Goal: Task Accomplishment & Management: Use online tool/utility

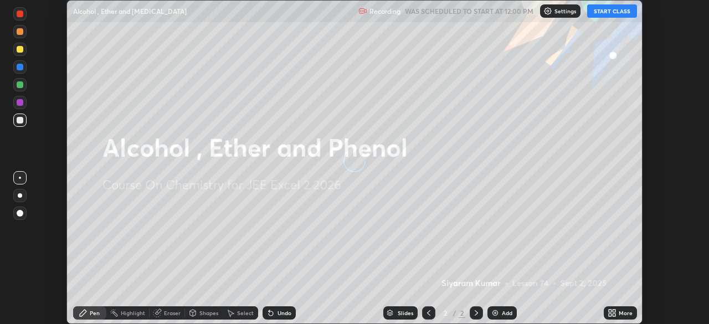
scroll to position [324, 709]
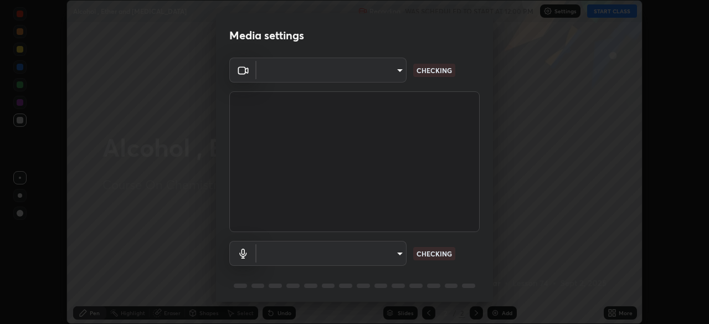
type input "80561a082d3f99f053040d1f6f9e463dddcb706712ae3923506b300433a280d2"
click at [369, 249] on body "Erase all Alcohol , Ether and [MEDICAL_DATA] Recording WAS SCHEDULED TO START A…" at bounding box center [354, 162] width 709 height 324
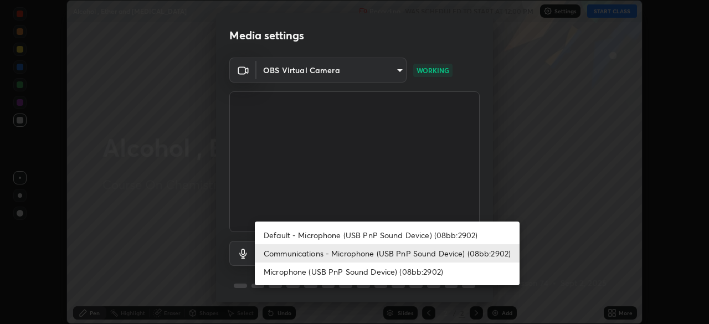
click at [328, 232] on li "Default - Microphone (USB PnP Sound Device) (08bb:2902)" at bounding box center [387, 235] width 265 height 18
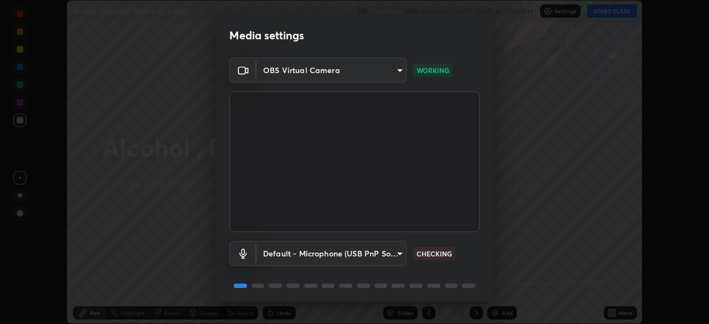
click at [316, 251] on body "Erase all Alcohol , Ether and [MEDICAL_DATA] Recording WAS SCHEDULED TO START A…" at bounding box center [354, 162] width 709 height 324
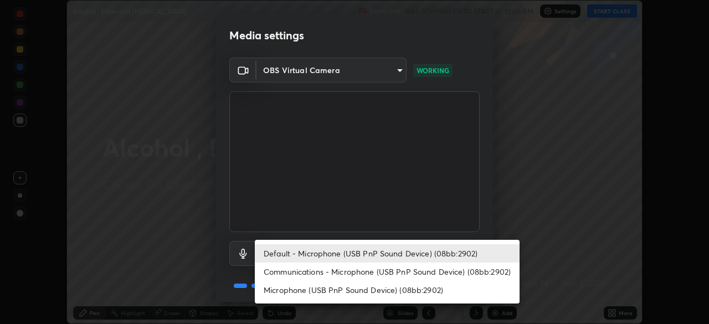
click at [310, 270] on li "Communications - Microphone (USB PnP Sound Device) (08bb:2902)" at bounding box center [387, 272] width 265 height 18
type input "communications"
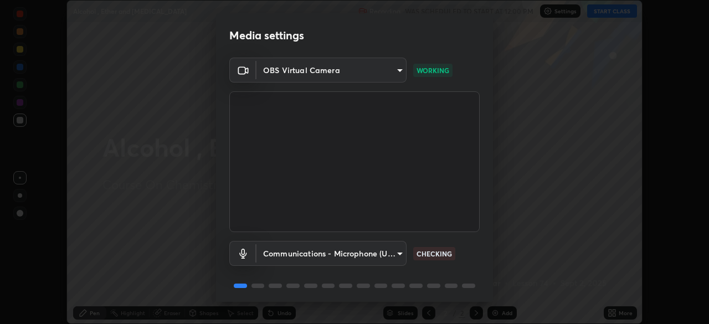
scroll to position [39, 0]
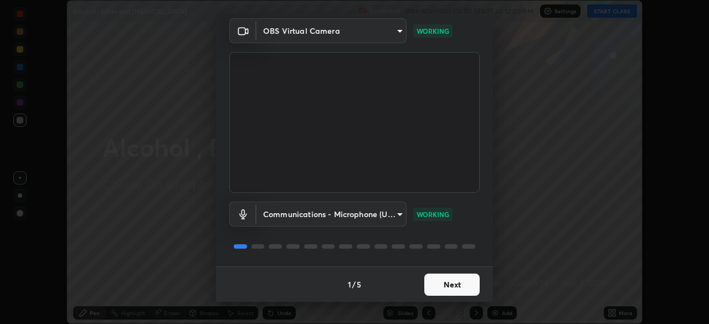
click at [446, 282] on button "Next" at bounding box center [452, 285] width 55 height 22
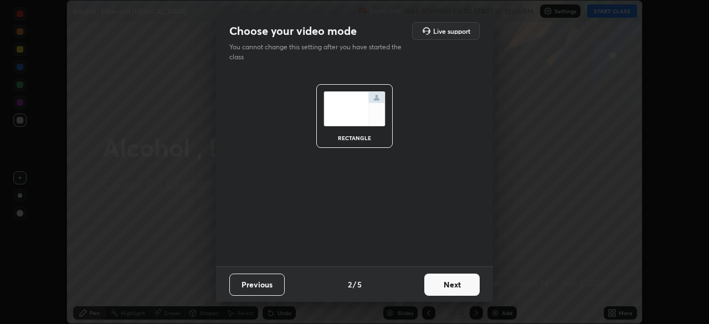
click at [454, 287] on button "Next" at bounding box center [452, 285] width 55 height 22
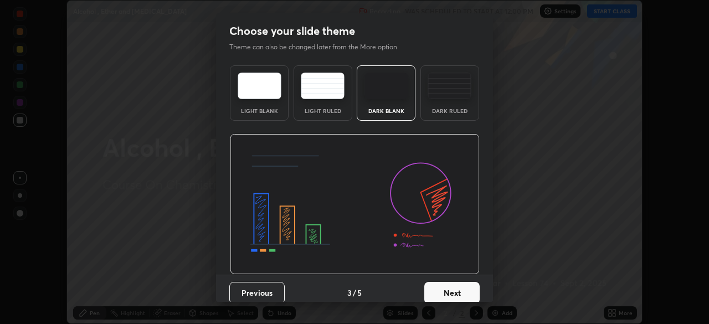
click at [460, 289] on button "Next" at bounding box center [452, 293] width 55 height 22
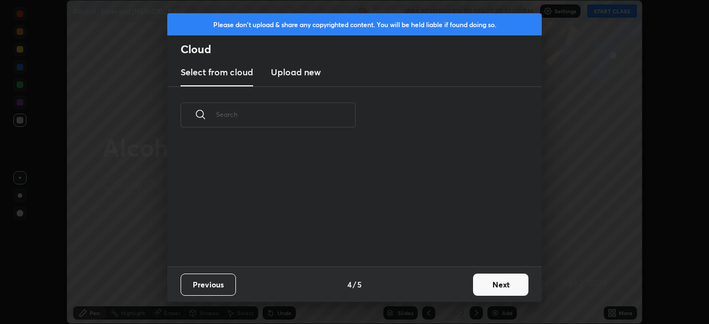
click at [495, 287] on button "Next" at bounding box center [500, 285] width 55 height 22
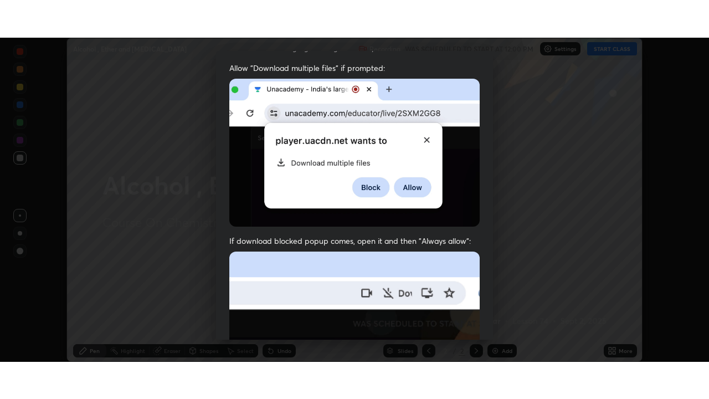
scroll to position [265, 0]
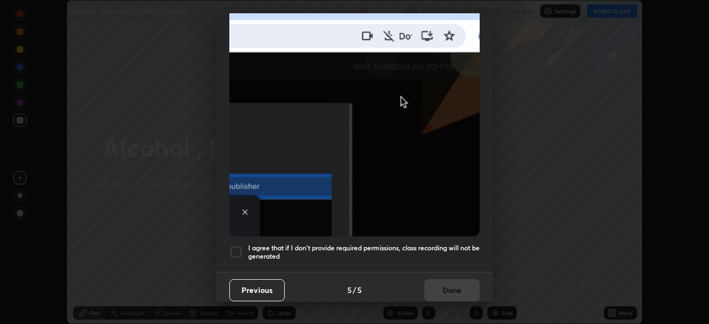
click at [241, 246] on div at bounding box center [235, 252] width 13 height 13
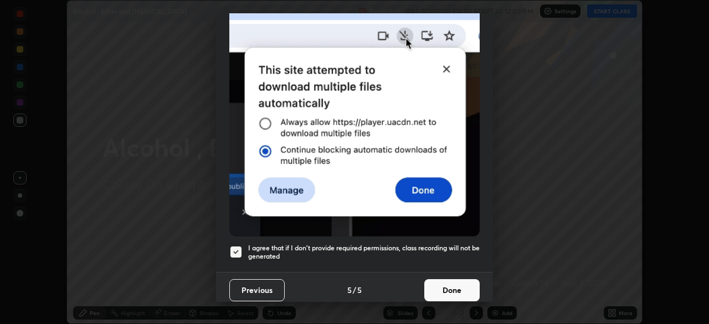
click at [440, 285] on button "Done" at bounding box center [452, 290] width 55 height 22
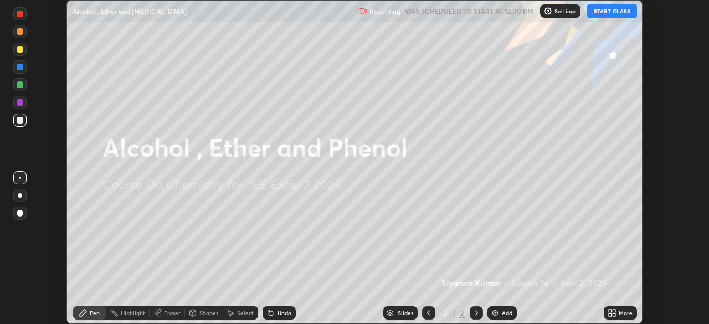
click at [602, 13] on button "START CLASS" at bounding box center [613, 10] width 50 height 13
click at [614, 315] on icon at bounding box center [614, 315] width 3 height 3
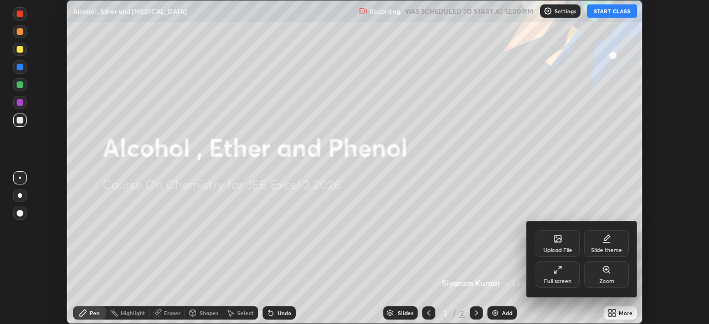
click at [566, 271] on div "Full screen" at bounding box center [558, 275] width 44 height 27
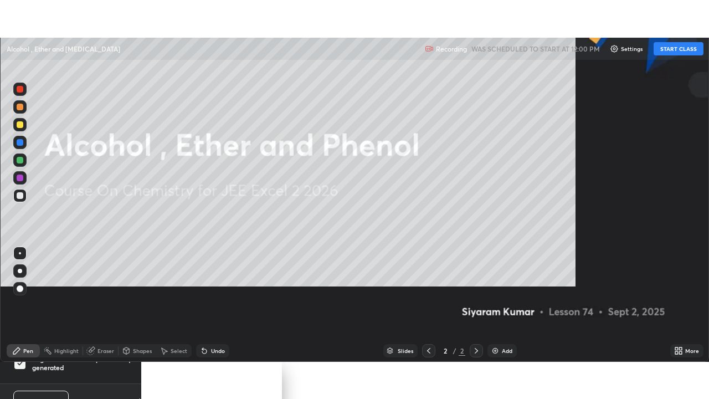
scroll to position [399, 709]
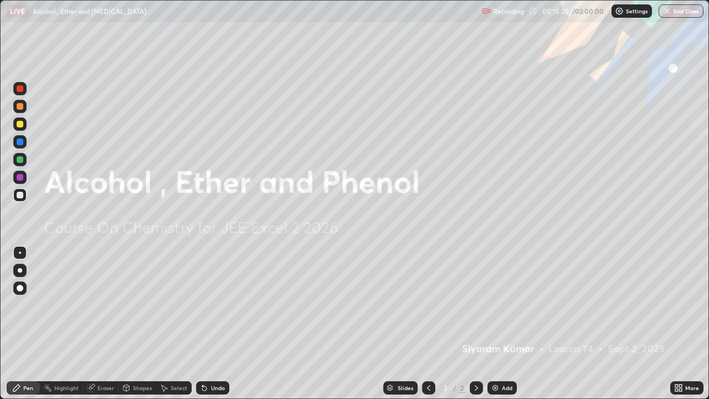
click at [502, 324] on div "Add" at bounding box center [507, 388] width 11 height 6
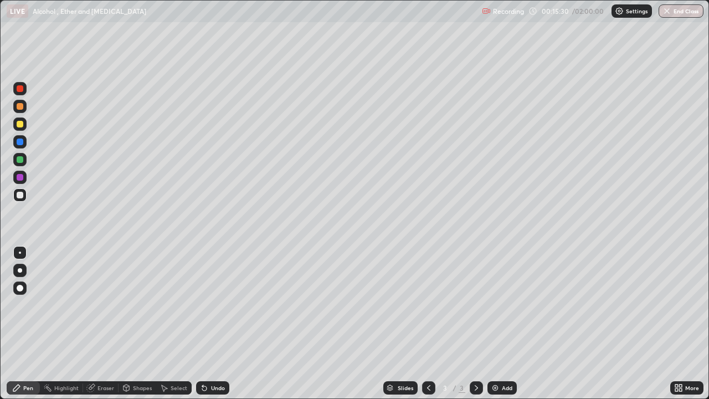
click at [24, 126] on div at bounding box center [19, 124] width 13 height 13
click at [507, 324] on div "Add" at bounding box center [507, 388] width 11 height 6
click at [427, 324] on icon at bounding box center [429, 388] width 9 height 9
click at [477, 324] on icon at bounding box center [476, 388] width 9 height 9
click at [25, 195] on div at bounding box center [19, 194] width 13 height 13
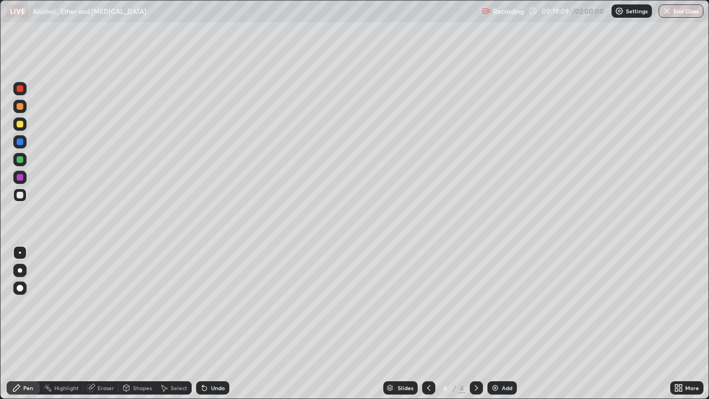
click at [503, 324] on div "Add" at bounding box center [507, 388] width 11 height 6
click at [18, 122] on div at bounding box center [20, 124] width 7 height 7
click at [509, 324] on div "Add" at bounding box center [507, 388] width 11 height 6
click at [218, 324] on div "Undo" at bounding box center [212, 387] width 33 height 13
click at [213, 324] on div "Undo" at bounding box center [218, 388] width 14 height 6
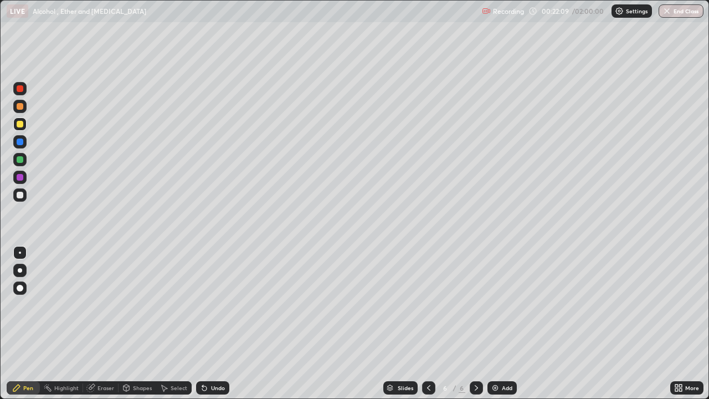
click at [214, 324] on div "Undo" at bounding box center [218, 388] width 14 height 6
click at [221, 324] on div "Undo" at bounding box center [212, 387] width 33 height 13
click at [218, 324] on div "Undo" at bounding box center [212, 387] width 33 height 13
click at [426, 324] on div at bounding box center [428, 387] width 13 height 13
click at [426, 324] on icon at bounding box center [429, 388] width 9 height 9
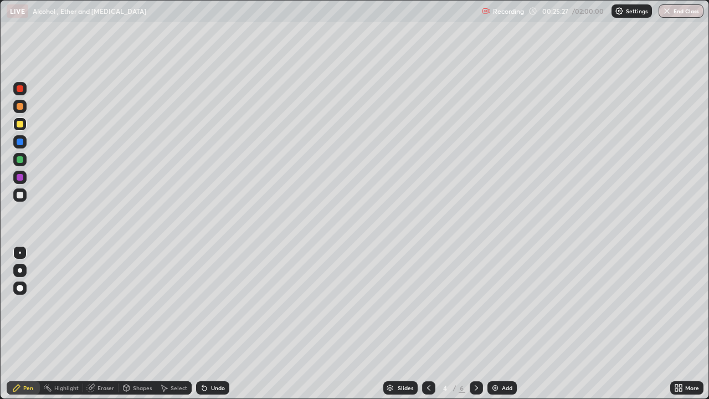
click at [473, 324] on icon at bounding box center [476, 388] width 9 height 9
click at [476, 324] on icon at bounding box center [476, 388] width 9 height 9
click at [473, 324] on icon at bounding box center [476, 388] width 9 height 9
click at [476, 324] on icon at bounding box center [476, 388] width 9 height 9
click at [508, 324] on div "Add" at bounding box center [507, 388] width 11 height 6
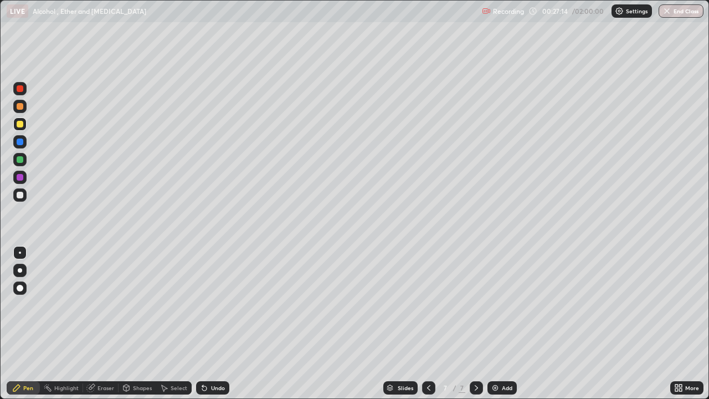
click at [428, 324] on icon at bounding box center [429, 388] width 9 height 9
click at [475, 324] on icon at bounding box center [476, 388] width 9 height 9
click at [218, 324] on div "Undo" at bounding box center [212, 387] width 33 height 13
click at [218, 324] on div "Undo" at bounding box center [218, 388] width 14 height 6
click at [217, 324] on div "Undo" at bounding box center [218, 388] width 14 height 6
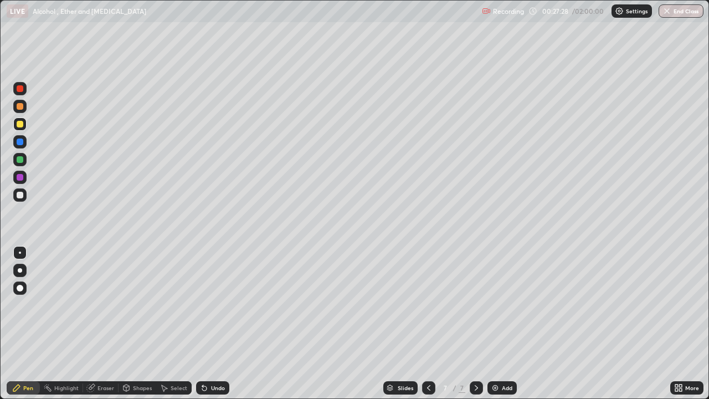
click at [217, 324] on div "Undo" at bounding box center [218, 388] width 14 height 6
click at [213, 324] on div "Undo" at bounding box center [218, 388] width 14 height 6
click at [216, 324] on div "Undo" at bounding box center [218, 388] width 14 height 6
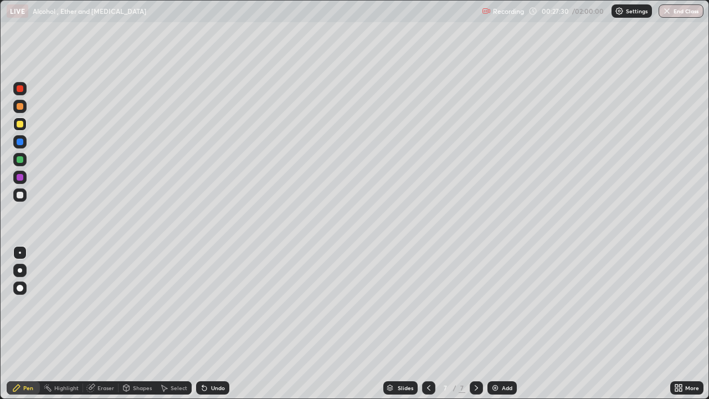
click at [211, 324] on div "Undo" at bounding box center [218, 388] width 14 height 6
click at [474, 324] on div at bounding box center [476, 387] width 13 height 13
click at [505, 324] on div "Add" at bounding box center [502, 387] width 29 height 13
click at [427, 324] on icon at bounding box center [429, 388] width 9 height 9
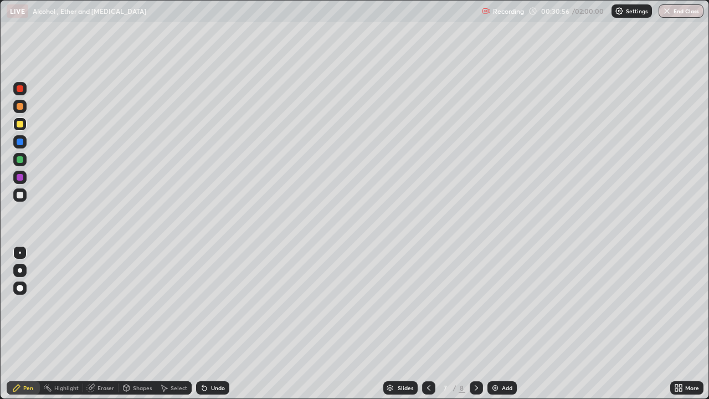
click at [426, 324] on icon at bounding box center [429, 388] width 9 height 9
click at [476, 324] on icon at bounding box center [476, 388] width 9 height 9
click at [477, 324] on icon at bounding box center [476, 388] width 9 height 9
click at [22, 195] on div at bounding box center [20, 195] width 7 height 7
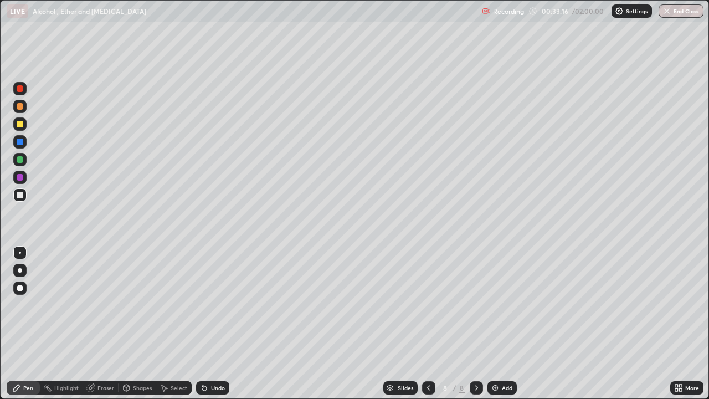
click at [22, 124] on div at bounding box center [20, 124] width 7 height 7
click at [21, 195] on div at bounding box center [20, 195] width 7 height 7
click at [22, 195] on div at bounding box center [20, 195] width 7 height 7
click at [18, 89] on div at bounding box center [20, 88] width 7 height 7
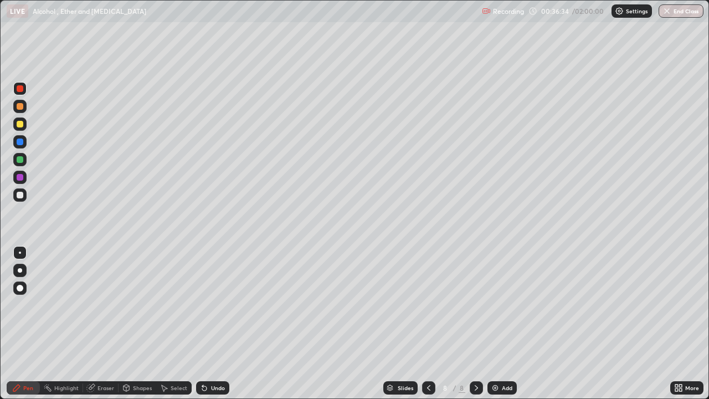
click at [21, 124] on div at bounding box center [20, 124] width 7 height 7
click at [218, 324] on div "Undo" at bounding box center [218, 388] width 14 height 6
click at [219, 324] on div "Undo" at bounding box center [218, 388] width 14 height 6
click at [476, 324] on icon at bounding box center [476, 388] width 9 height 9
click at [479, 324] on div at bounding box center [476, 387] width 13 height 13
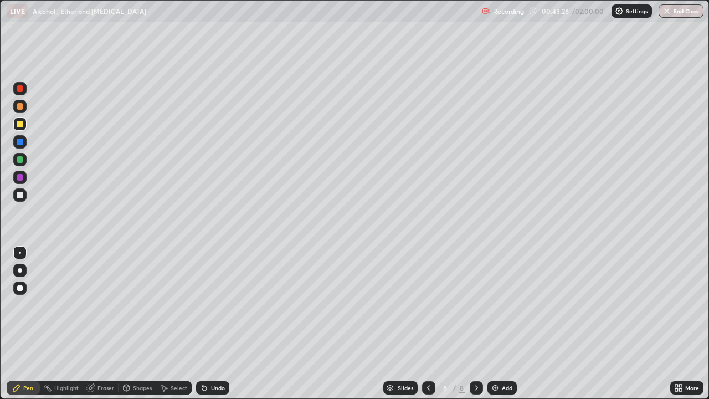
click at [509, 324] on div "Add" at bounding box center [507, 388] width 11 height 6
click at [218, 324] on div "Undo" at bounding box center [218, 388] width 14 height 6
click at [212, 324] on div "Undo" at bounding box center [218, 388] width 14 height 6
click at [211, 324] on div "Undo" at bounding box center [218, 388] width 14 height 6
click at [108, 324] on div "Eraser" at bounding box center [106, 388] width 17 height 6
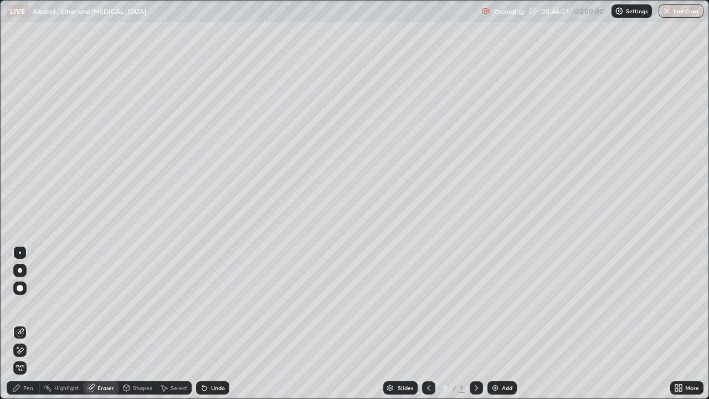
click at [28, 324] on div "Pen" at bounding box center [28, 388] width 10 height 6
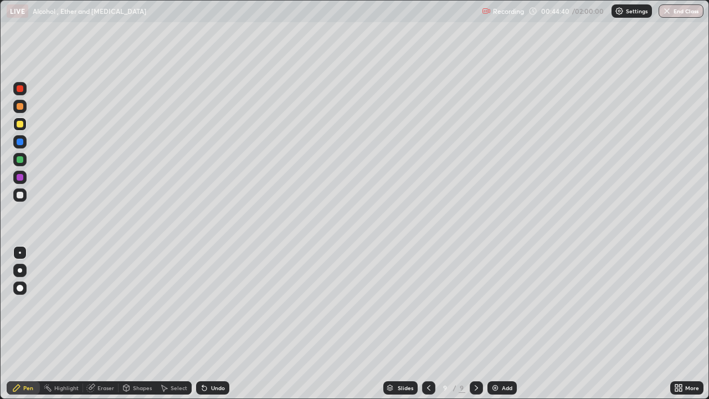
click at [428, 324] on icon at bounding box center [429, 388] width 9 height 9
click at [476, 324] on icon at bounding box center [476, 388] width 9 height 9
click at [428, 324] on icon at bounding box center [429, 388] width 9 height 9
click at [476, 324] on icon at bounding box center [476, 388] width 9 height 9
click at [505, 324] on div "Add" at bounding box center [502, 387] width 29 height 13
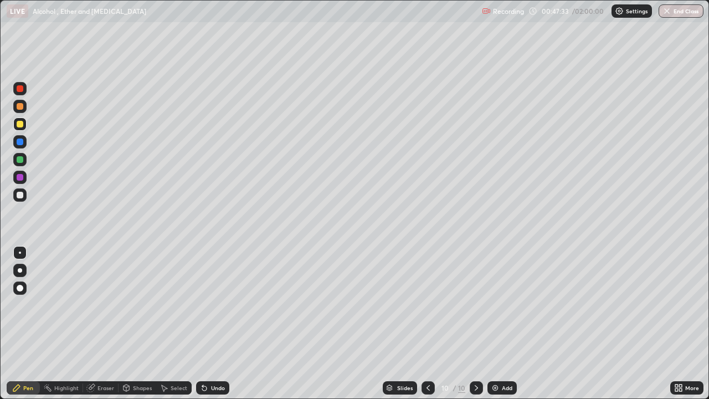
click at [21, 197] on div at bounding box center [20, 195] width 7 height 7
click at [427, 324] on icon at bounding box center [428, 388] width 9 height 9
click at [428, 324] on icon at bounding box center [428, 388] width 3 height 6
click at [477, 324] on icon at bounding box center [476, 388] width 9 height 9
click at [476, 324] on icon at bounding box center [476, 388] width 9 height 9
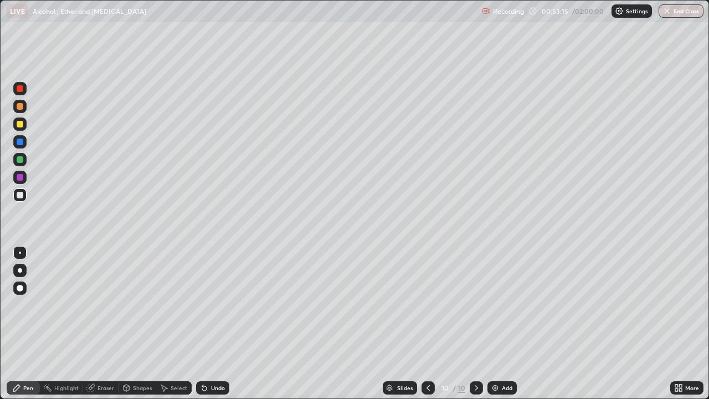
click at [23, 125] on div at bounding box center [20, 124] width 7 height 7
click at [26, 90] on div at bounding box center [19, 88] width 13 height 13
click at [429, 324] on icon at bounding box center [428, 388] width 9 height 9
click at [474, 324] on icon at bounding box center [476, 388] width 9 height 9
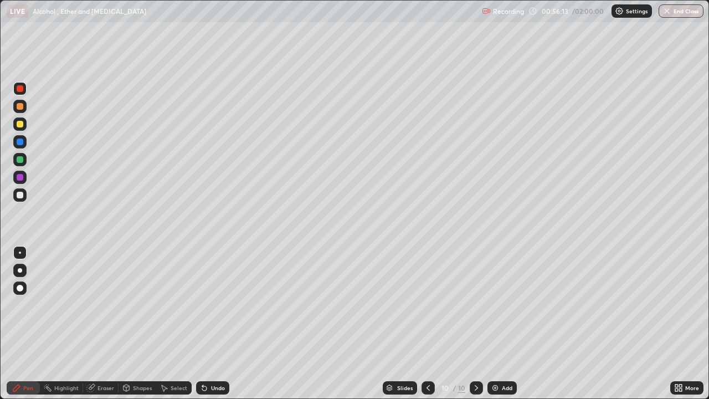
click at [472, 324] on div at bounding box center [476, 388] width 13 height 22
click at [512, 324] on div "Add" at bounding box center [502, 387] width 29 height 13
click at [22, 193] on div at bounding box center [20, 195] width 7 height 7
click at [217, 324] on div "Undo" at bounding box center [218, 388] width 14 height 6
click at [218, 324] on div "Undo" at bounding box center [218, 388] width 14 height 6
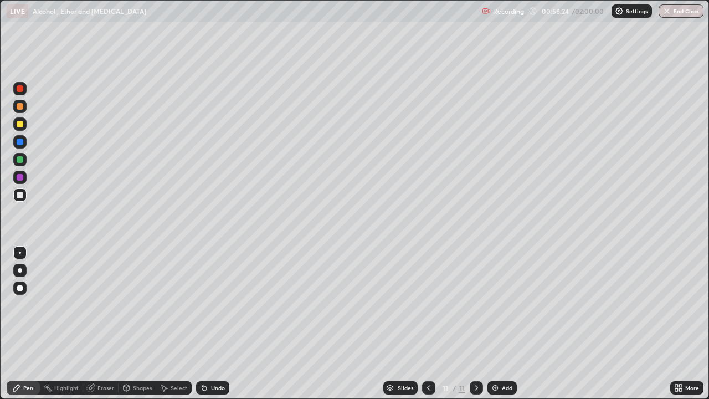
click at [218, 324] on div "Undo" at bounding box center [218, 388] width 14 height 6
click at [21, 122] on div at bounding box center [20, 124] width 7 height 7
click at [19, 195] on div at bounding box center [20, 195] width 7 height 7
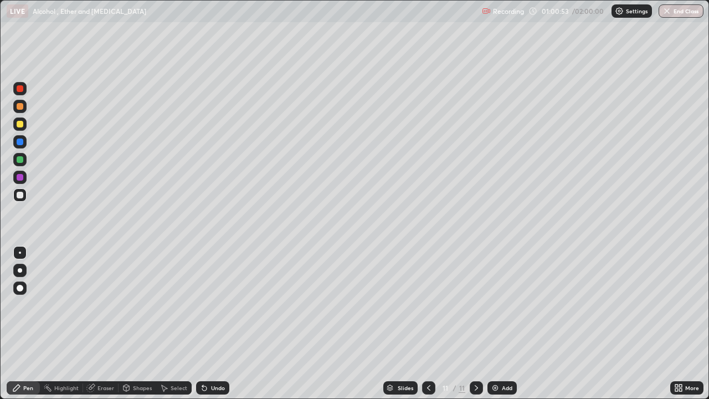
click at [21, 195] on div at bounding box center [20, 195] width 7 height 7
click at [479, 324] on icon at bounding box center [476, 388] width 9 height 9
click at [503, 324] on div "Add" at bounding box center [507, 388] width 11 height 6
click at [22, 125] on div at bounding box center [20, 124] width 7 height 7
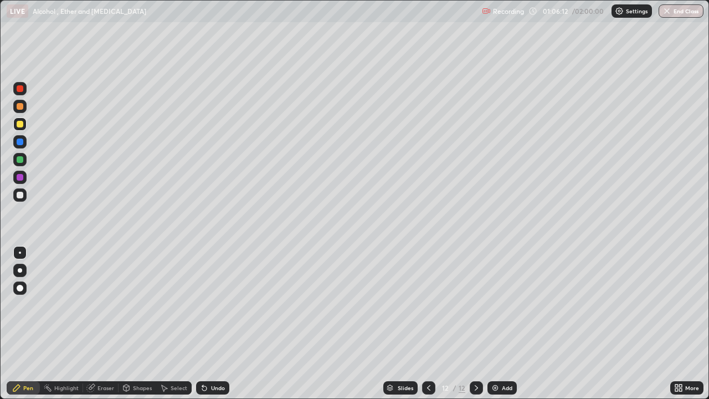
click at [21, 197] on div at bounding box center [20, 195] width 7 height 7
click at [21, 195] on div at bounding box center [20, 195] width 7 height 7
click at [21, 124] on div at bounding box center [20, 124] width 7 height 7
click at [20, 89] on div at bounding box center [20, 88] width 7 height 7
click at [474, 324] on icon at bounding box center [476, 388] width 9 height 9
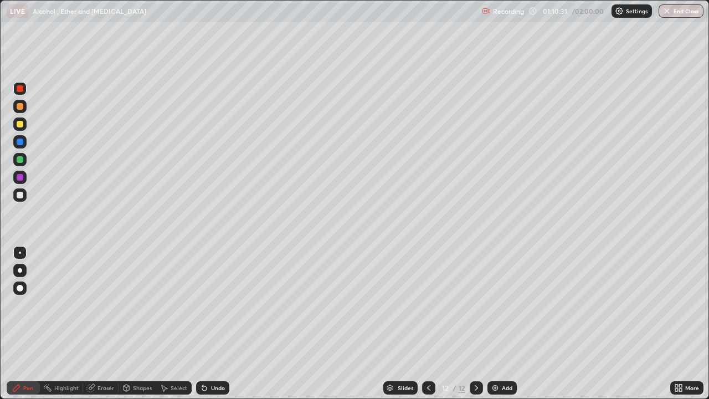
click at [506, 324] on div "Add" at bounding box center [507, 388] width 11 height 6
click at [19, 124] on div at bounding box center [20, 124] width 7 height 7
click at [216, 324] on div "Undo" at bounding box center [218, 388] width 14 height 6
click at [212, 324] on div "Undo" at bounding box center [218, 388] width 14 height 6
click at [211, 324] on div "Undo" at bounding box center [212, 387] width 33 height 13
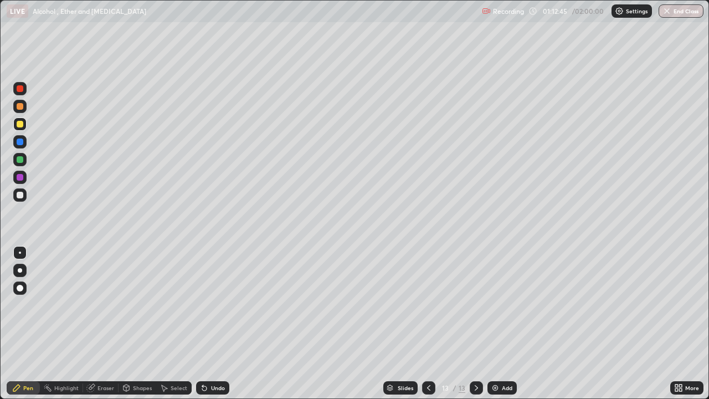
click at [22, 197] on div at bounding box center [20, 195] width 7 height 7
click at [21, 195] on div at bounding box center [20, 195] width 7 height 7
click at [108, 324] on div "Eraser" at bounding box center [106, 388] width 17 height 6
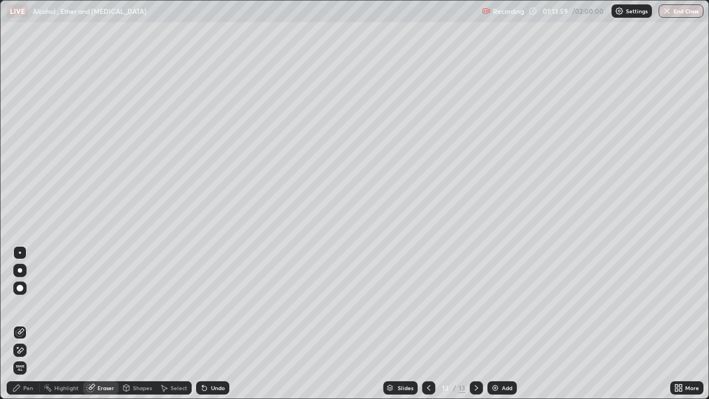
click at [32, 324] on div "Pen" at bounding box center [28, 388] width 10 height 6
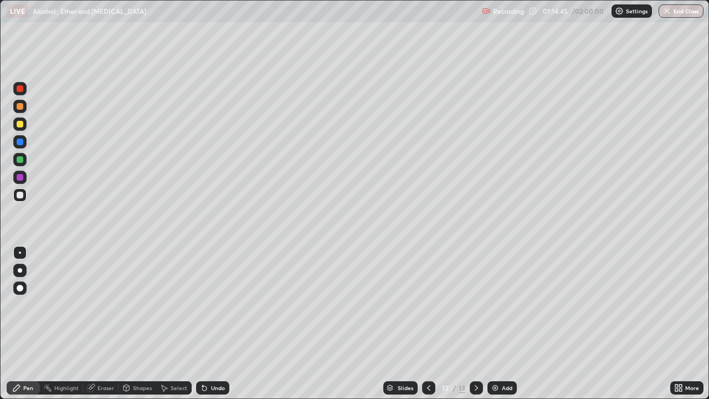
click at [21, 125] on div at bounding box center [20, 124] width 7 height 7
click at [19, 194] on div at bounding box center [20, 195] width 7 height 7
click at [22, 190] on div at bounding box center [19, 194] width 13 height 13
click at [480, 324] on icon at bounding box center [476, 388] width 9 height 9
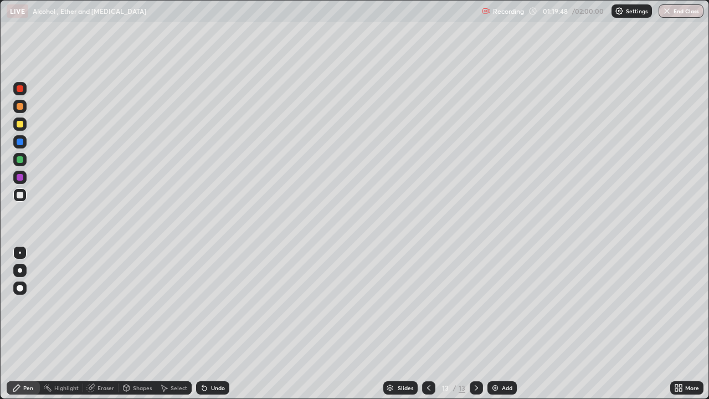
click at [504, 324] on div "Add" at bounding box center [507, 388] width 11 height 6
click at [425, 324] on icon at bounding box center [429, 388] width 9 height 9
click at [474, 324] on icon at bounding box center [476, 388] width 9 height 9
click at [427, 324] on icon at bounding box center [429, 388] width 9 height 9
click at [480, 324] on div at bounding box center [476, 387] width 13 height 13
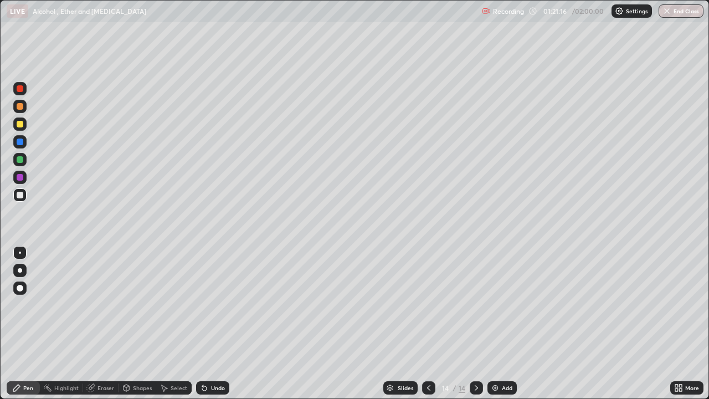
click at [22, 91] on div at bounding box center [20, 88] width 7 height 7
click at [20, 129] on div at bounding box center [19, 124] width 13 height 13
click at [221, 324] on div "Undo" at bounding box center [218, 388] width 14 height 6
click at [216, 324] on div "Undo" at bounding box center [218, 388] width 14 height 6
click at [214, 324] on div "Undo" at bounding box center [218, 388] width 14 height 6
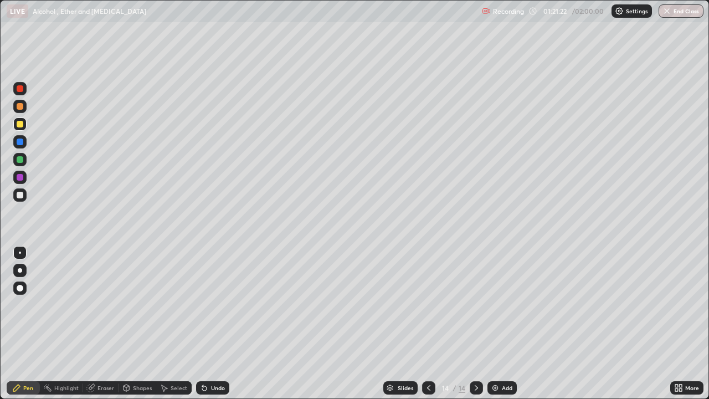
click at [212, 324] on div "Undo" at bounding box center [218, 388] width 14 height 6
click at [211, 324] on div "Undo" at bounding box center [218, 388] width 14 height 6
click at [215, 324] on div "Undo" at bounding box center [218, 388] width 14 height 6
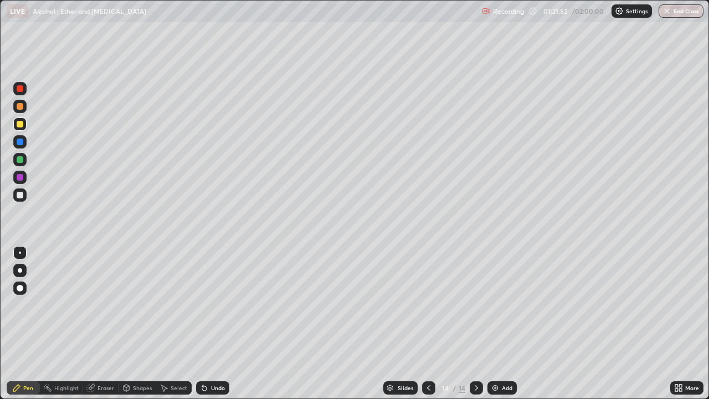
click at [218, 324] on div "Undo" at bounding box center [218, 388] width 14 height 6
click at [216, 324] on div "Undo" at bounding box center [218, 388] width 14 height 6
click at [218, 324] on div "Undo" at bounding box center [218, 388] width 14 height 6
click at [504, 324] on div "Add" at bounding box center [507, 388] width 11 height 6
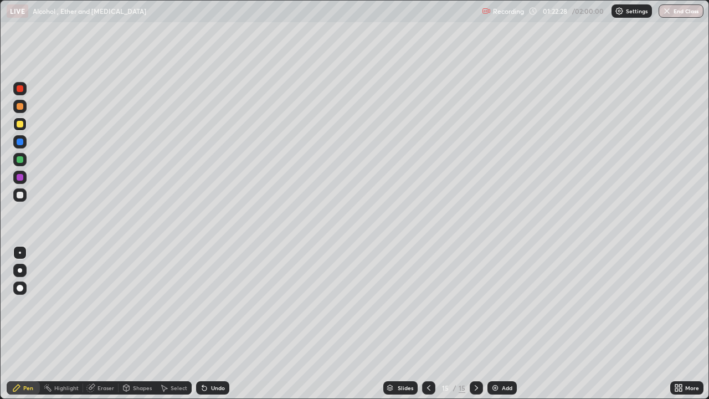
click at [216, 324] on div "Undo" at bounding box center [212, 387] width 33 height 13
click at [217, 324] on div "Undo" at bounding box center [218, 388] width 14 height 6
click at [218, 324] on div "Undo" at bounding box center [212, 387] width 33 height 13
click at [432, 324] on div at bounding box center [428, 387] width 13 height 13
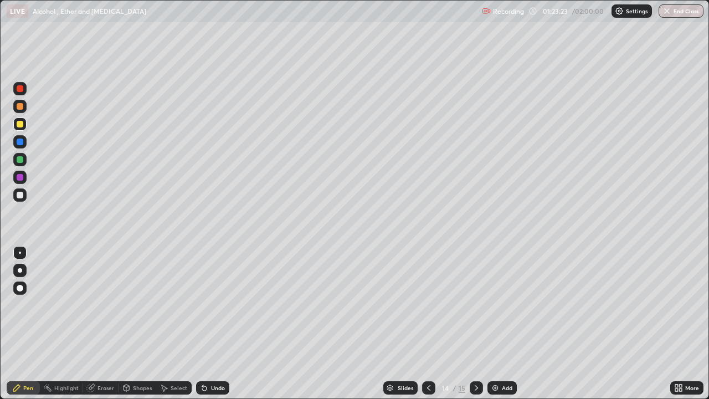
click at [214, 324] on div "Undo" at bounding box center [218, 388] width 14 height 6
click at [18, 90] on div at bounding box center [20, 88] width 7 height 7
click at [22, 88] on div at bounding box center [20, 88] width 7 height 7
click at [214, 324] on div "Undo" at bounding box center [218, 388] width 14 height 6
click at [212, 324] on div "Undo" at bounding box center [218, 388] width 14 height 6
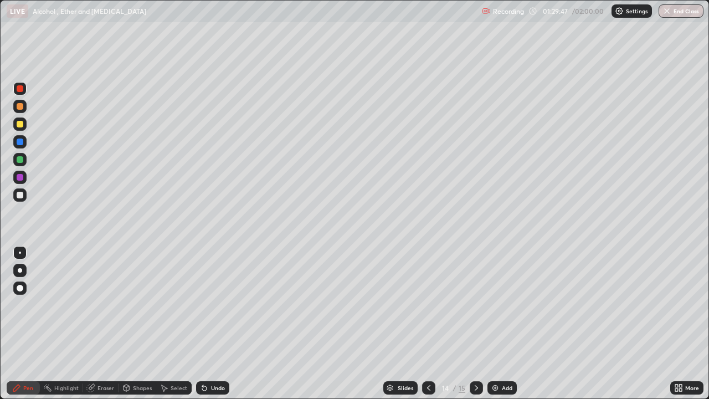
click at [476, 324] on icon at bounding box center [476, 388] width 9 height 9
click at [428, 324] on icon at bounding box center [429, 388] width 9 height 9
click at [478, 324] on icon at bounding box center [476, 388] width 9 height 9
click at [219, 324] on div "Undo" at bounding box center [212, 387] width 33 height 13
click at [212, 324] on div "Undo" at bounding box center [218, 388] width 14 height 6
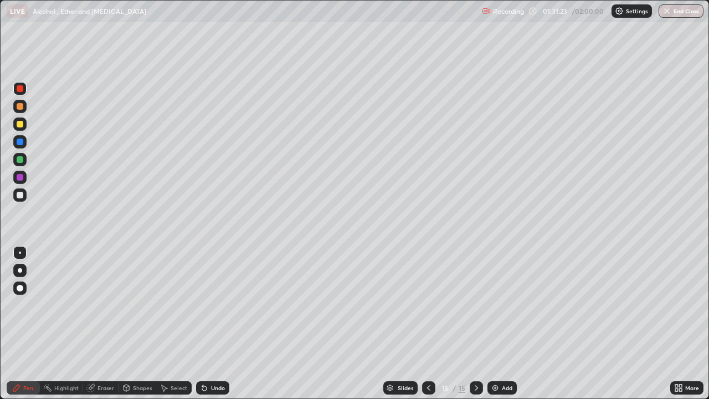
click at [212, 324] on div "Undo" at bounding box center [218, 388] width 14 height 6
click at [214, 324] on div "Undo" at bounding box center [218, 388] width 14 height 6
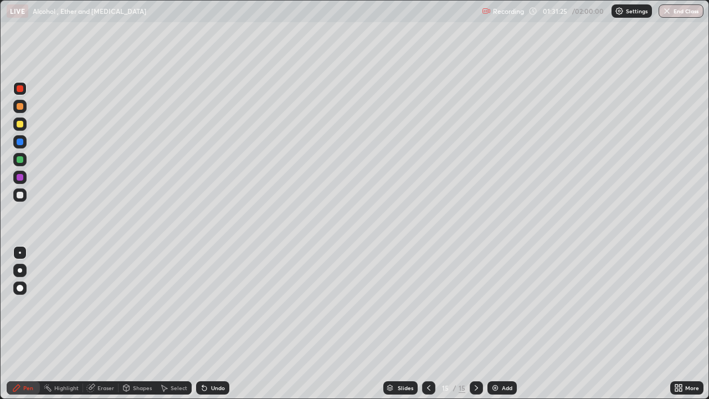
click at [214, 324] on div "Undo" at bounding box center [212, 387] width 33 height 13
click at [211, 324] on div "Undo" at bounding box center [218, 388] width 14 height 6
click at [480, 324] on div at bounding box center [476, 387] width 13 height 13
click at [503, 324] on div "Add" at bounding box center [507, 388] width 11 height 6
click at [428, 324] on div at bounding box center [428, 388] width 13 height 22
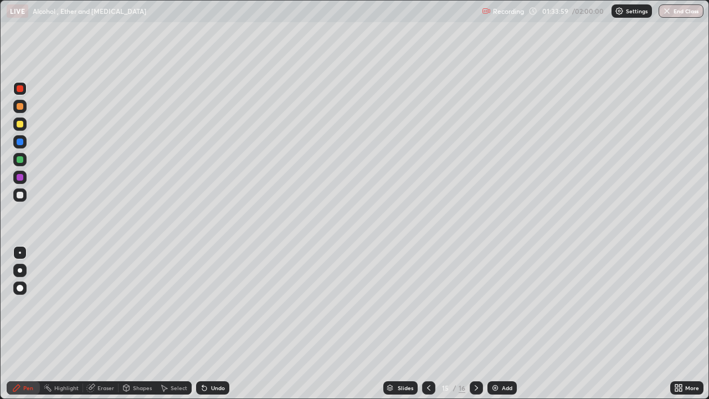
click at [476, 324] on icon at bounding box center [476, 388] width 9 height 9
click at [22, 126] on div at bounding box center [20, 124] width 7 height 7
click at [476, 324] on icon at bounding box center [476, 388] width 9 height 9
click at [476, 324] on icon at bounding box center [476, 388] width 3 height 6
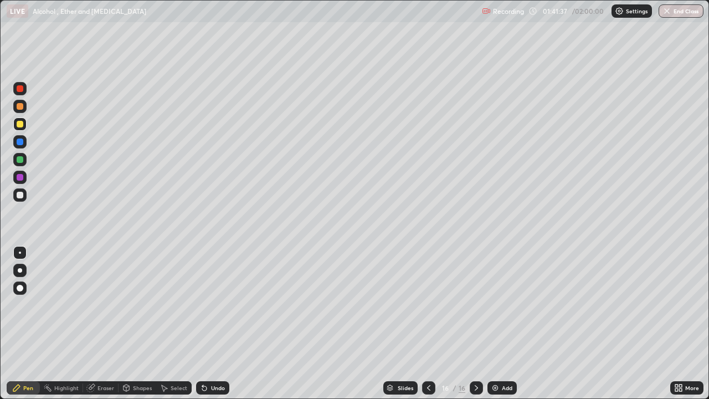
click at [478, 324] on div at bounding box center [476, 387] width 13 height 13
click at [476, 324] on icon at bounding box center [476, 388] width 9 height 9
click at [502, 324] on div "Add" at bounding box center [507, 388] width 11 height 6
click at [20, 125] on div at bounding box center [20, 124] width 7 height 7
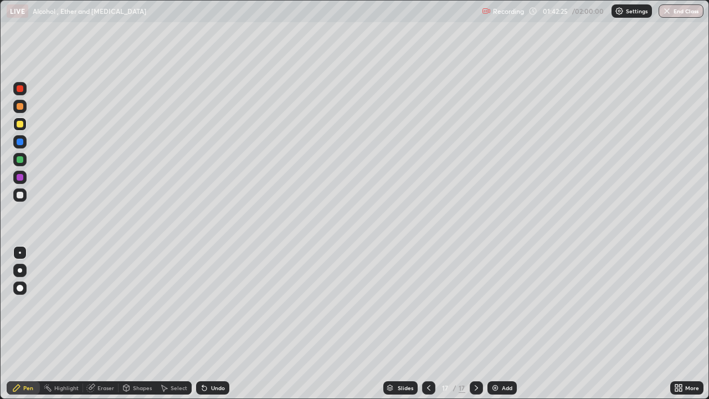
click at [20, 196] on div at bounding box center [20, 195] width 7 height 7
click at [19, 196] on div at bounding box center [20, 195] width 7 height 7
click at [18, 198] on div at bounding box center [20, 195] width 7 height 7
click at [18, 125] on div at bounding box center [20, 124] width 7 height 7
click at [19, 194] on div at bounding box center [20, 195] width 7 height 7
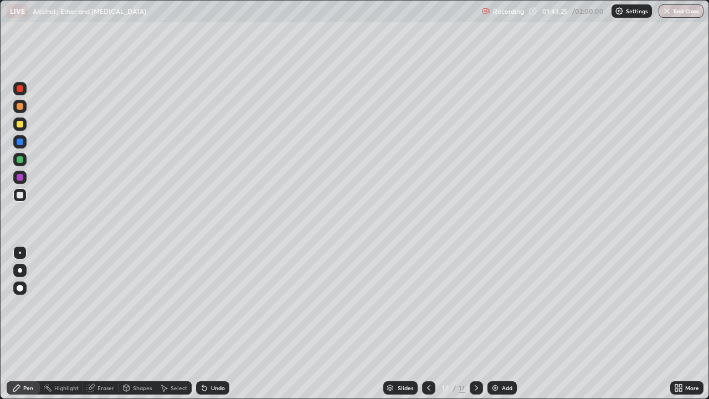
click at [22, 125] on div at bounding box center [20, 124] width 7 height 7
click at [22, 88] on div at bounding box center [20, 88] width 7 height 7
click at [22, 85] on div at bounding box center [19, 88] width 13 height 13
click at [211, 324] on div "Undo" at bounding box center [218, 388] width 14 height 6
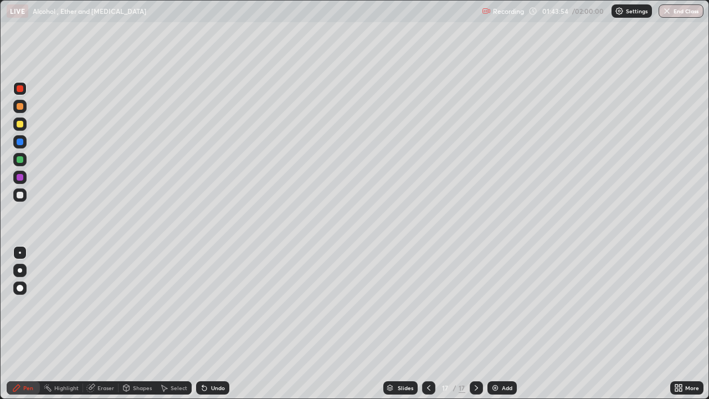
click at [219, 324] on div "Undo" at bounding box center [212, 387] width 33 height 13
click at [217, 324] on div "Undo" at bounding box center [212, 387] width 33 height 13
click at [208, 324] on div "Undo" at bounding box center [212, 387] width 33 height 13
click at [23, 126] on div at bounding box center [20, 124] width 7 height 7
click at [23, 127] on div at bounding box center [19, 124] width 13 height 13
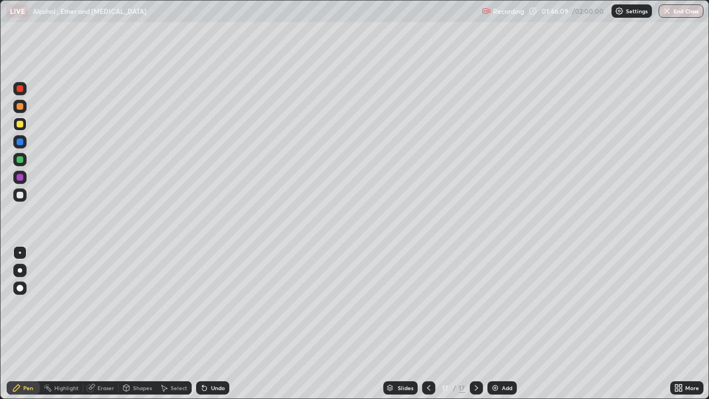
click at [16, 91] on div at bounding box center [19, 88] width 13 height 13
click at [21, 161] on div at bounding box center [20, 159] width 7 height 7
click at [20, 191] on div at bounding box center [19, 194] width 13 height 13
click at [104, 324] on div "Eraser" at bounding box center [106, 388] width 17 height 6
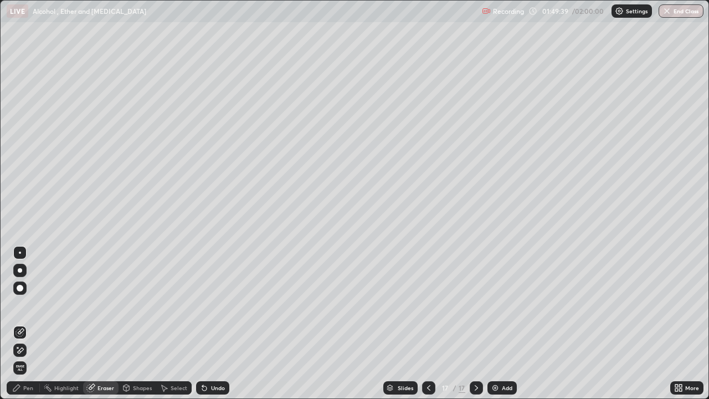
click at [27, 324] on div "Pen" at bounding box center [28, 388] width 10 height 6
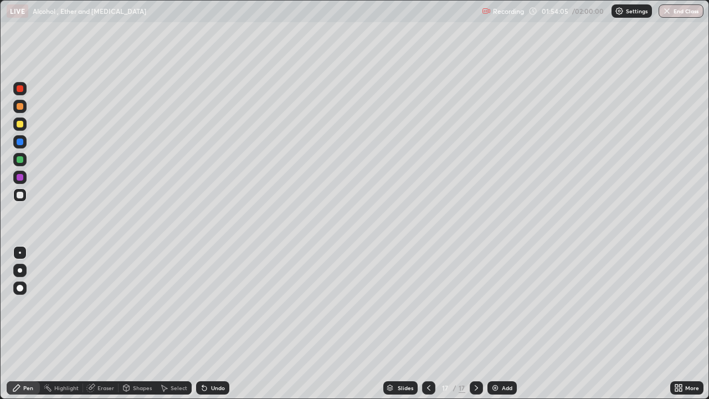
click at [480, 324] on div at bounding box center [476, 387] width 13 height 13
click at [510, 324] on div "Add" at bounding box center [502, 387] width 29 height 13
click at [23, 121] on div at bounding box center [19, 124] width 13 height 13
click at [215, 324] on div "Undo" at bounding box center [212, 387] width 33 height 13
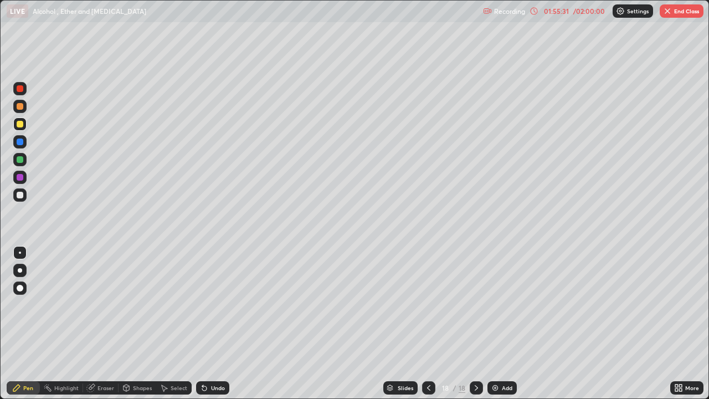
click at [213, 324] on div "Undo" at bounding box center [212, 387] width 33 height 13
click at [682, 7] on button "End Class" at bounding box center [682, 10] width 44 height 13
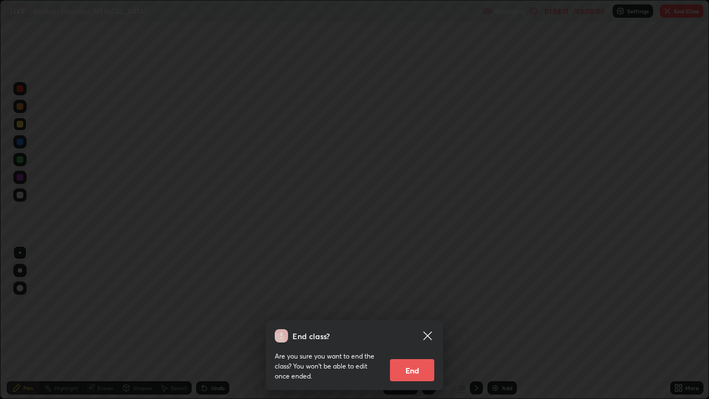
click at [418, 324] on button "End" at bounding box center [412, 370] width 44 height 22
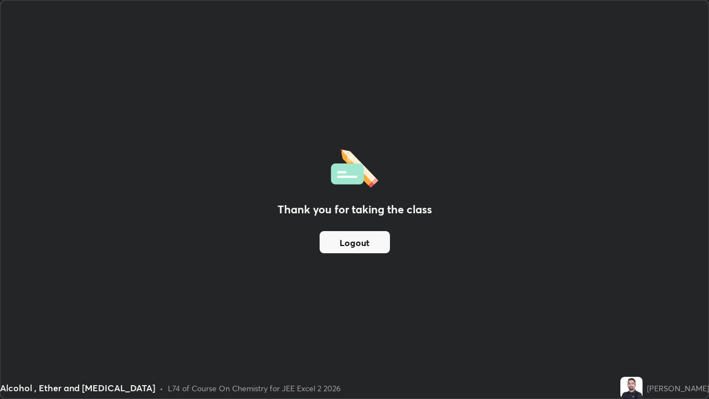
click at [372, 241] on button "Logout" at bounding box center [355, 242] width 70 height 22
